Goal: Answer question/provide support: Share knowledge or assist other users

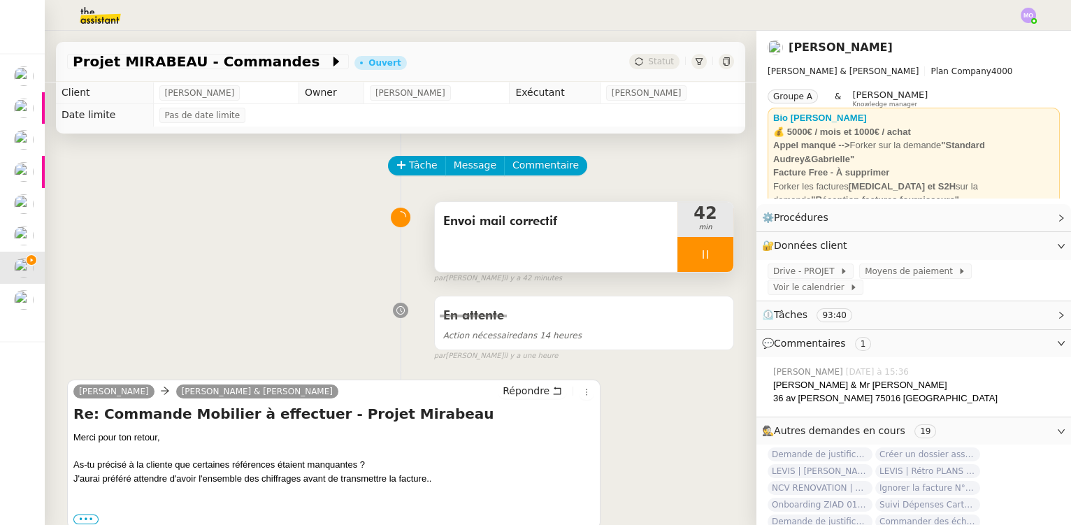
click at [706, 261] on div at bounding box center [705, 254] width 56 height 35
click at [711, 262] on button at bounding box center [719, 254] width 28 height 35
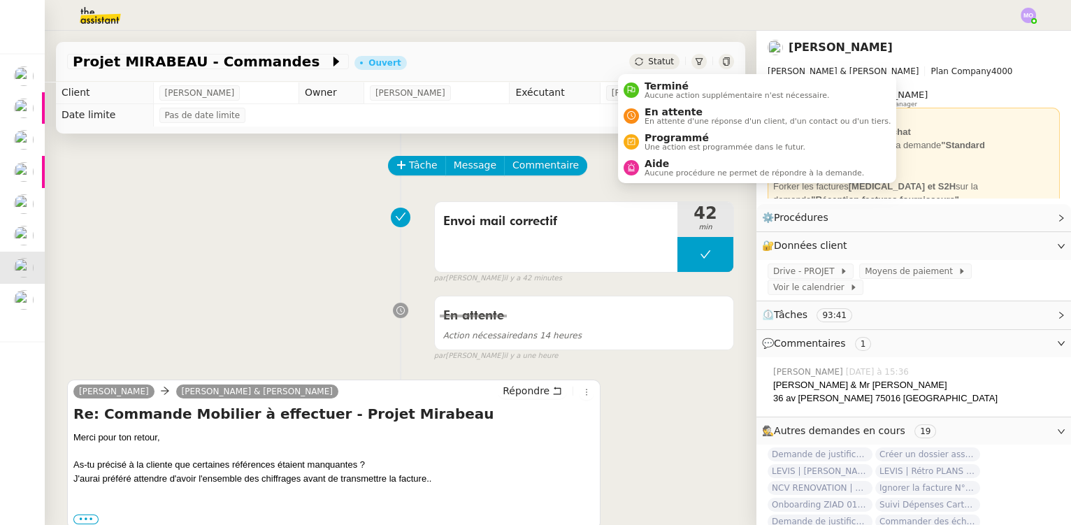
click at [660, 58] on div "Statut" at bounding box center [654, 61] width 50 height 15
click at [662, 164] on span "Aide" at bounding box center [753, 163] width 219 height 11
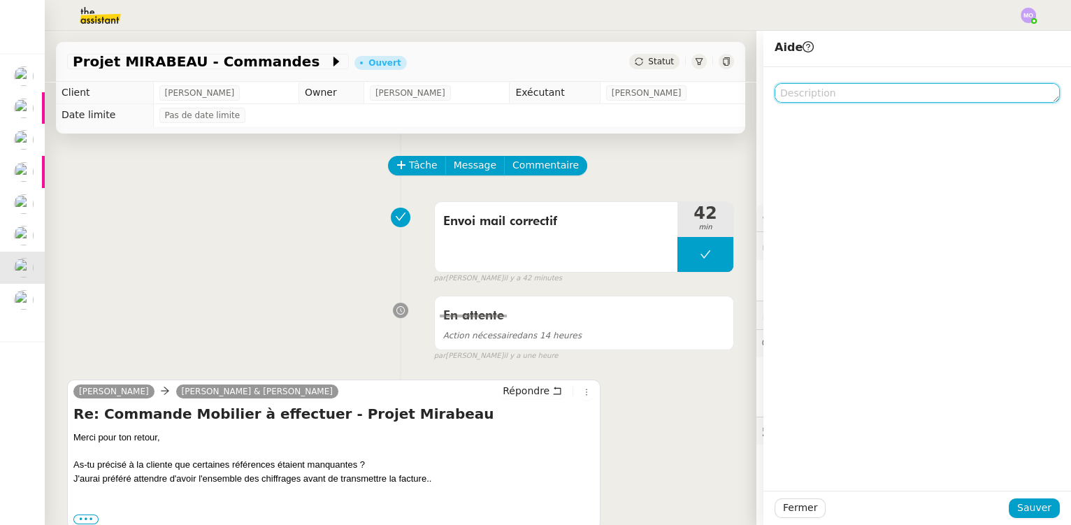
click at [790, 100] on textarea at bounding box center [916, 93] width 285 height 20
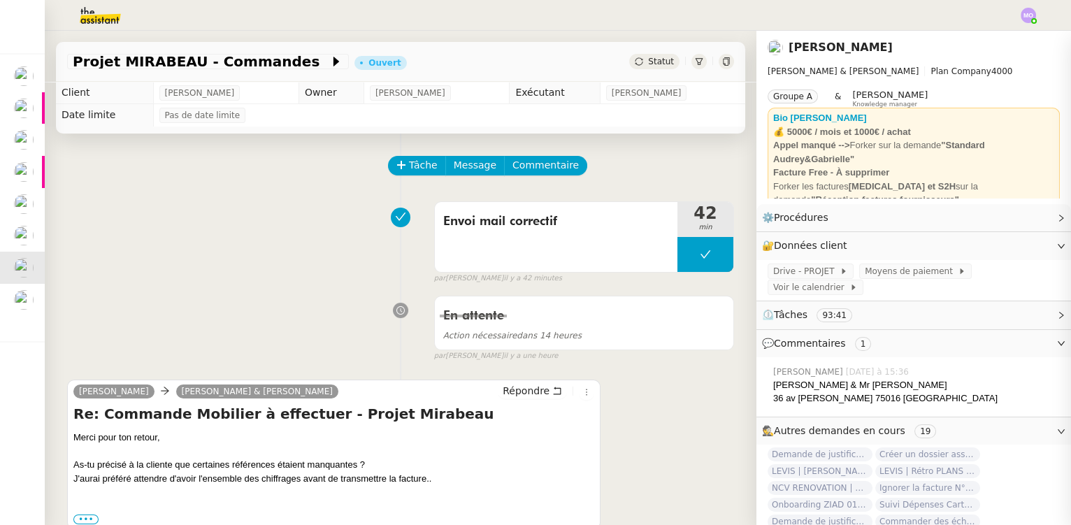
type textarea "@[PERSON_NAME] : J'ai oublié d'arreter mon chrono, pourrais-tu le"
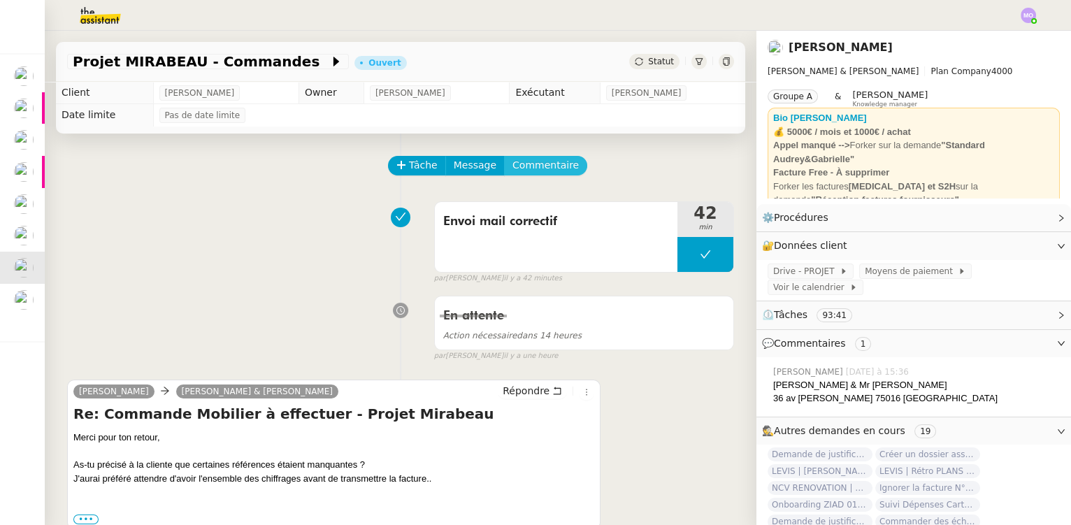
click at [528, 167] on span "Commentaire" at bounding box center [545, 165] width 66 height 16
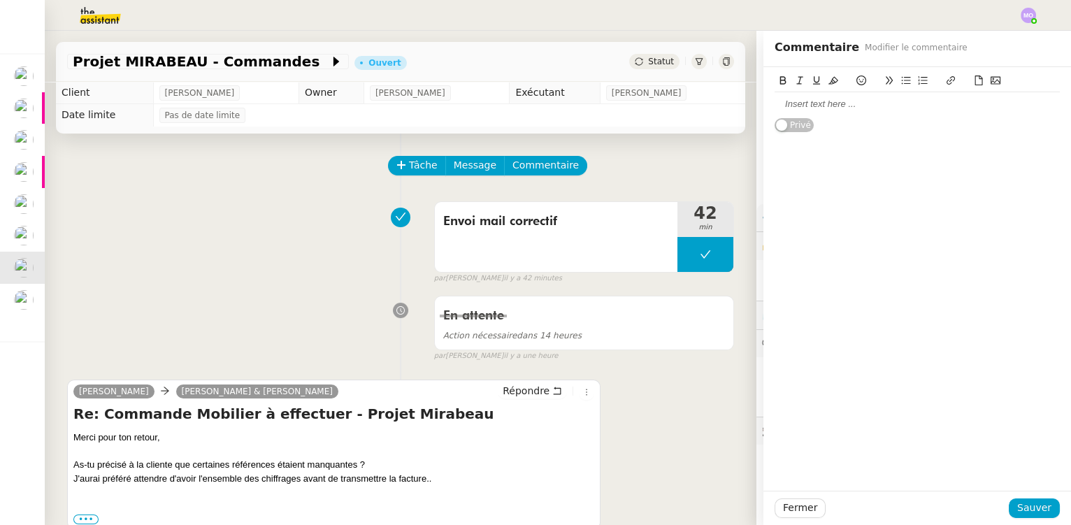
click at [789, 108] on div at bounding box center [916, 104] width 285 height 13
click at [1020, 506] on span "Sauver" at bounding box center [1034, 508] width 34 height 16
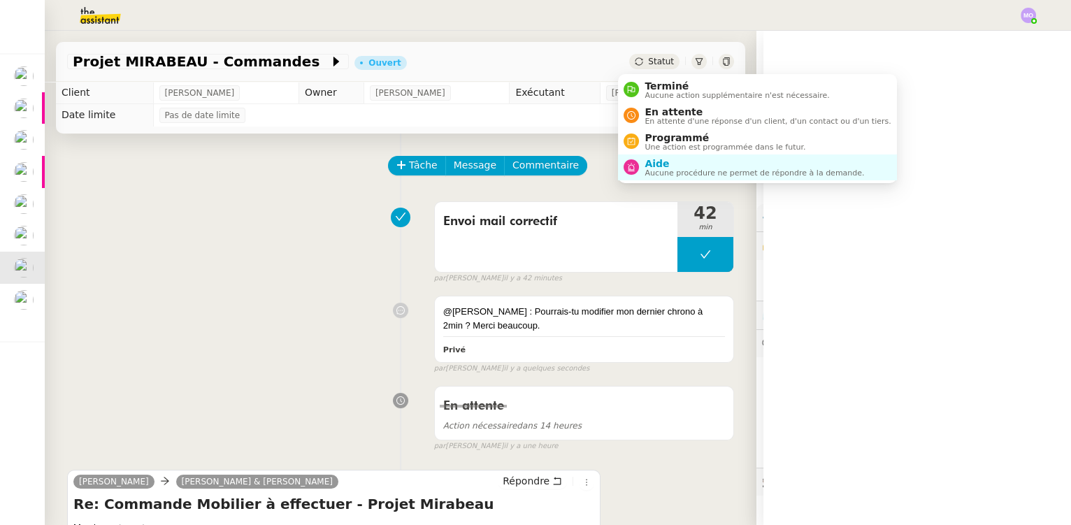
click at [651, 59] on span "Statut" at bounding box center [661, 62] width 26 height 10
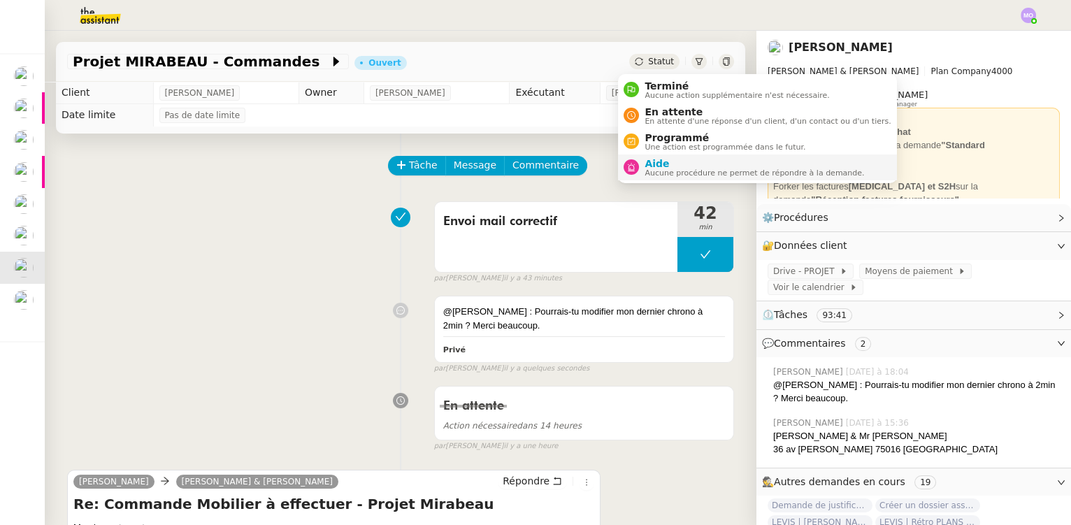
click at [661, 162] on span "Aide" at bounding box center [753, 163] width 219 height 11
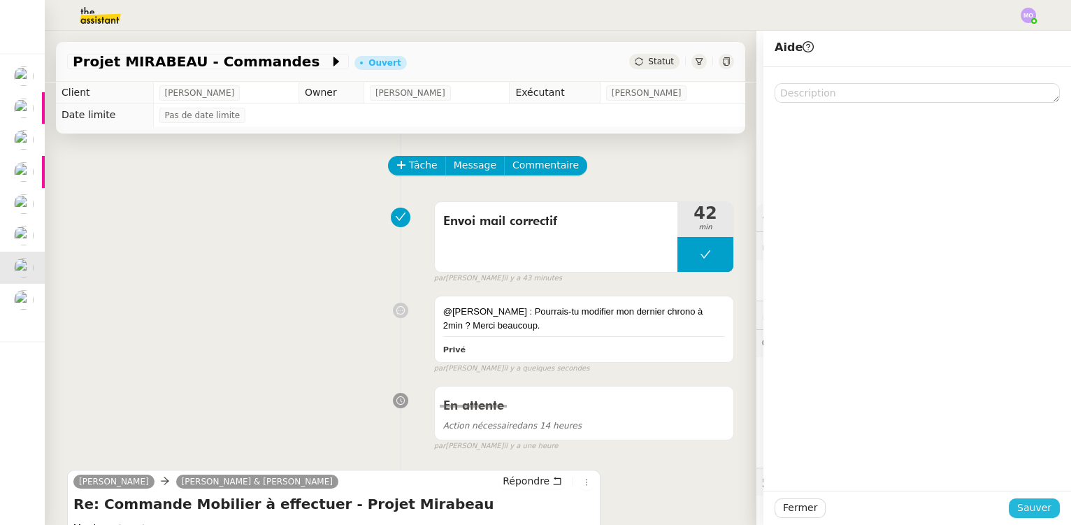
click at [1025, 507] on span "Sauver" at bounding box center [1034, 508] width 34 height 16
